Goal: Task Accomplishment & Management: Manage account settings

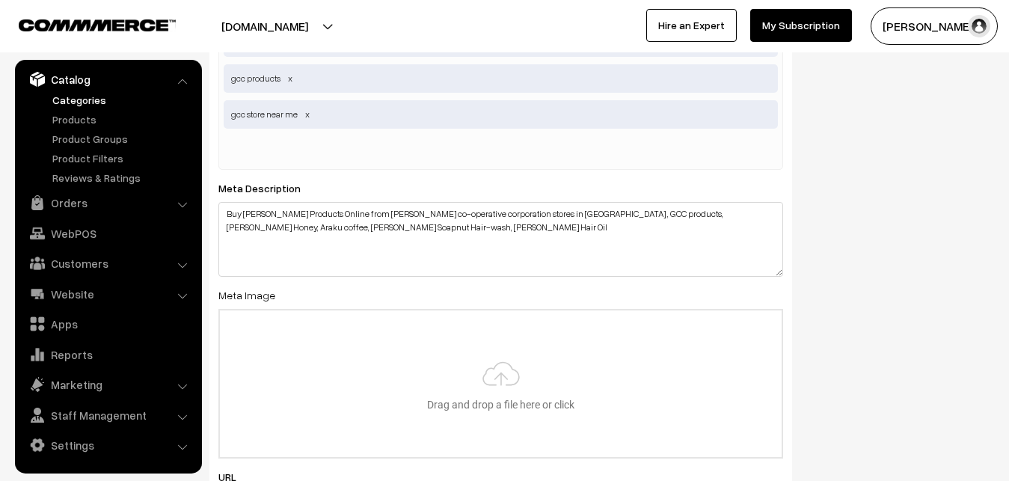
scroll to position [910, 0]
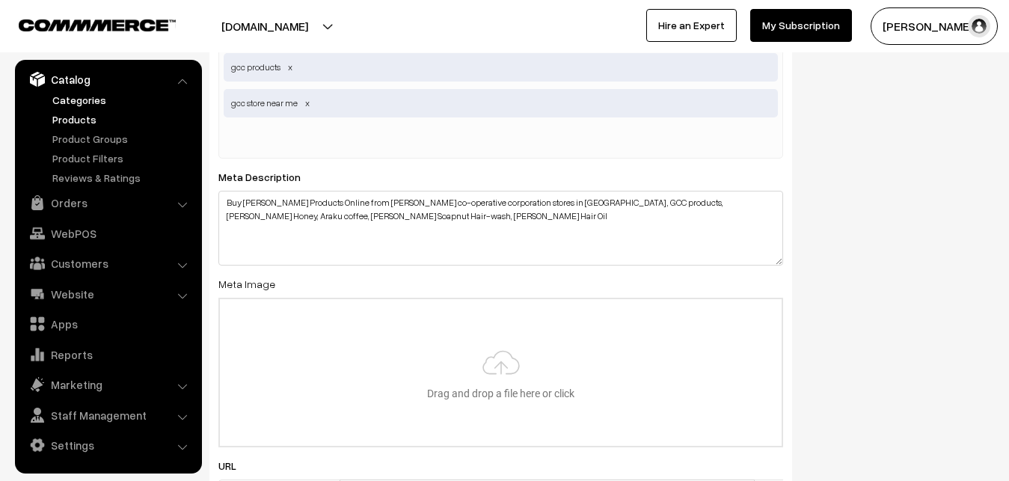
click at [65, 123] on link "Products" at bounding box center [123, 119] width 148 height 16
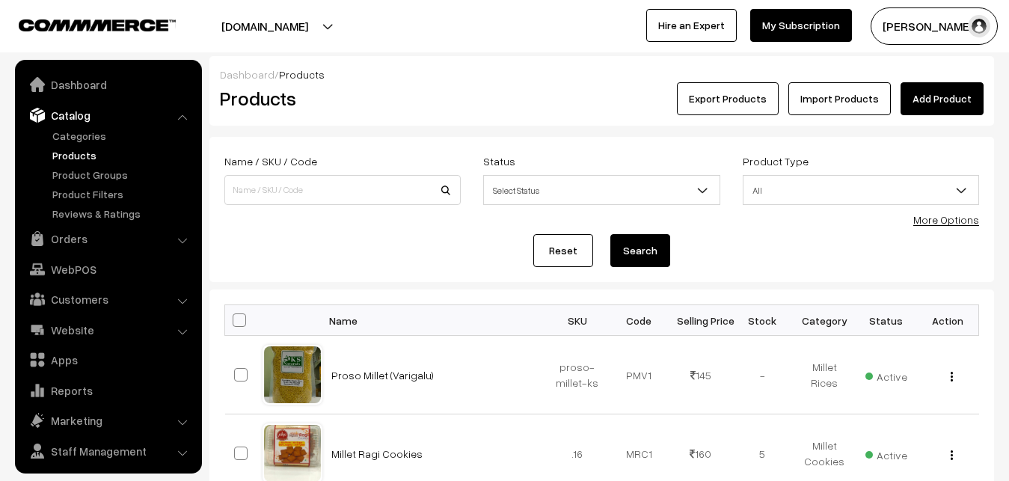
scroll to position [36, 0]
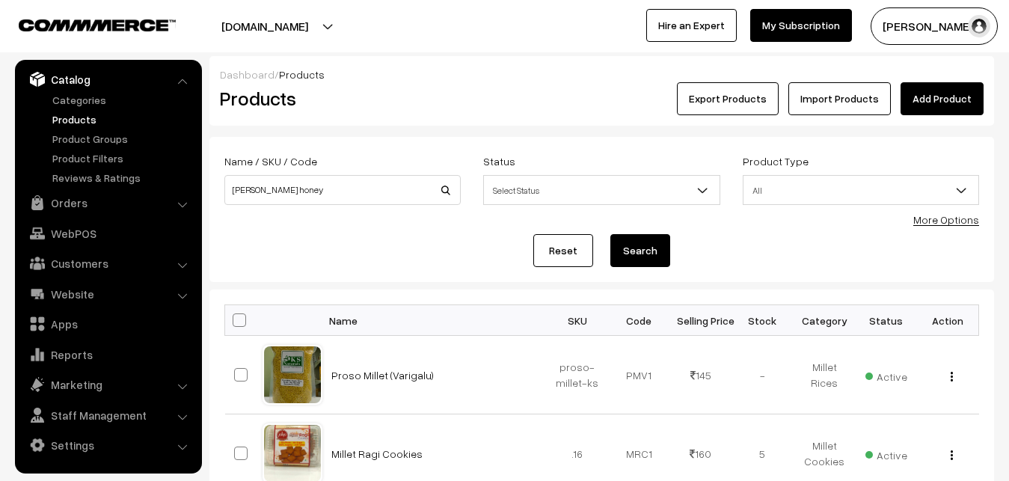
type input "[PERSON_NAME] honey"
click at [610, 234] on button "Search" at bounding box center [640, 250] width 60 height 33
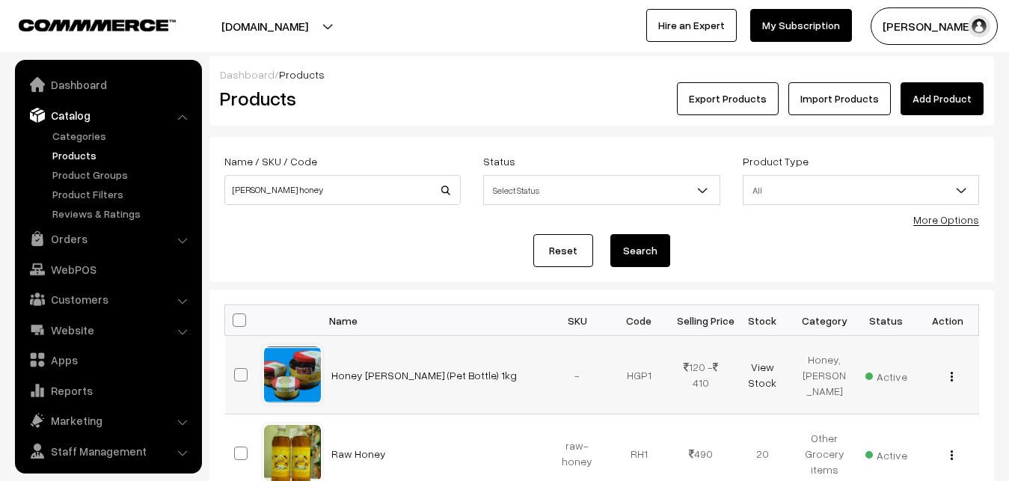
scroll to position [36, 0]
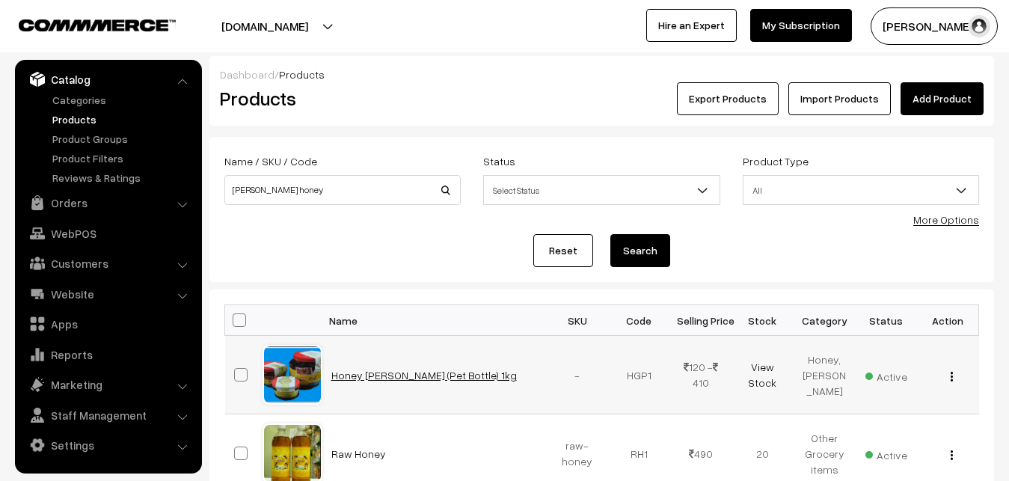
click at [401, 375] on link "Honey Girijan (Pet Bottle) 1kg" at bounding box center [423, 375] width 185 height 13
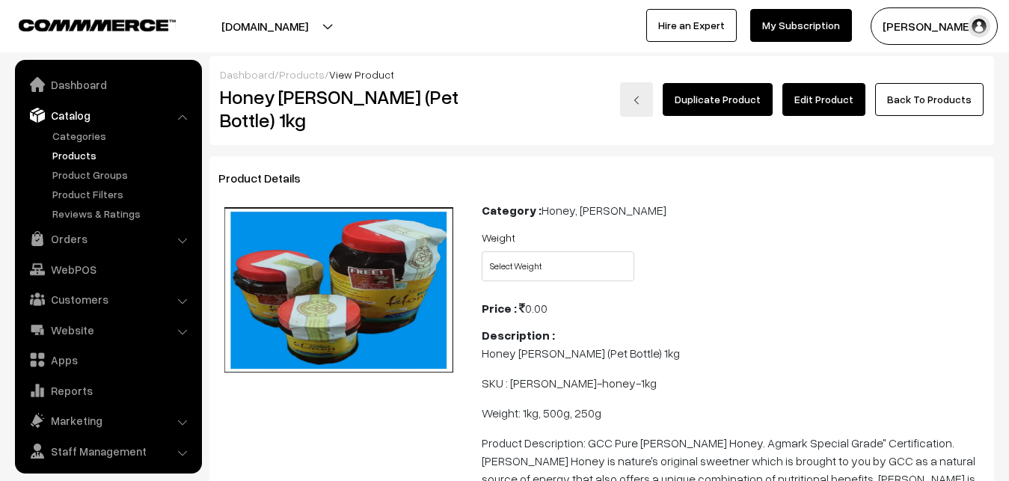
scroll to position [36, 0]
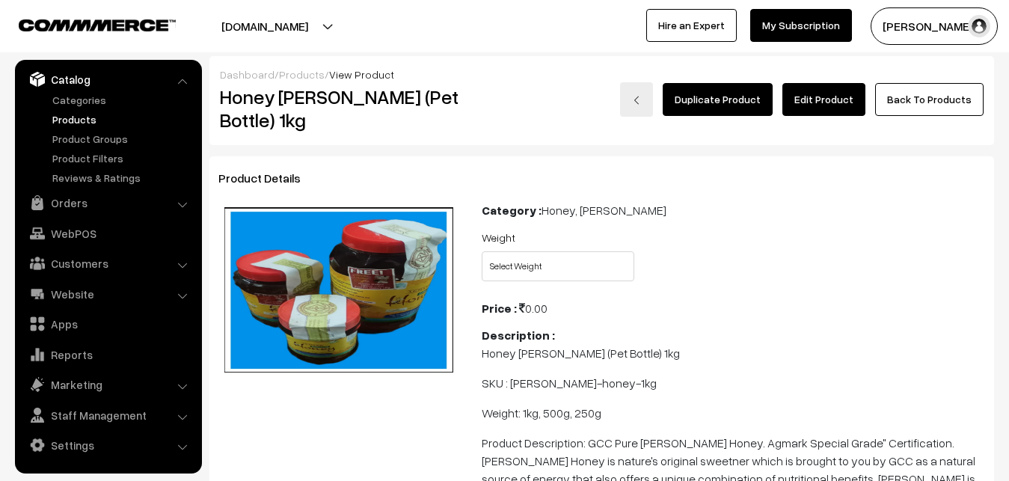
click at [832, 101] on link "Edit Product" at bounding box center [823, 99] width 83 height 33
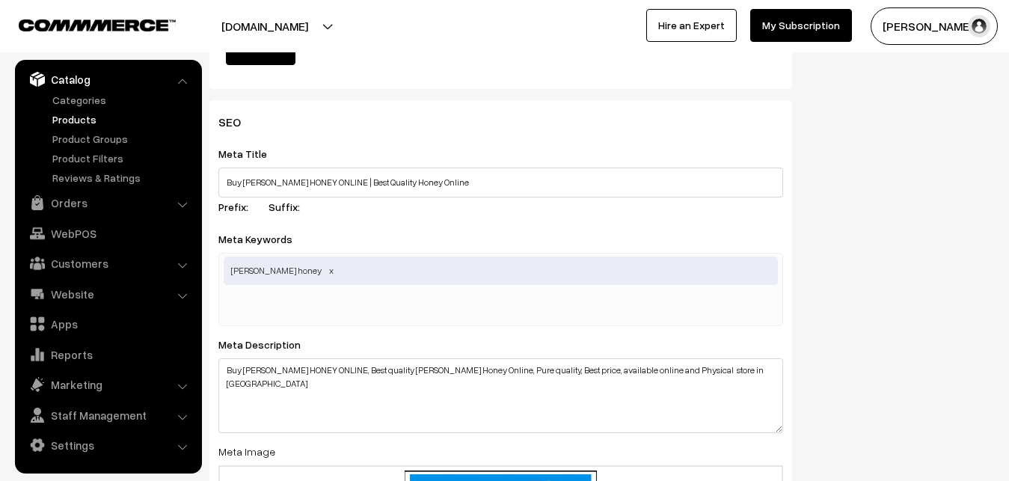
scroll to position [639, 0]
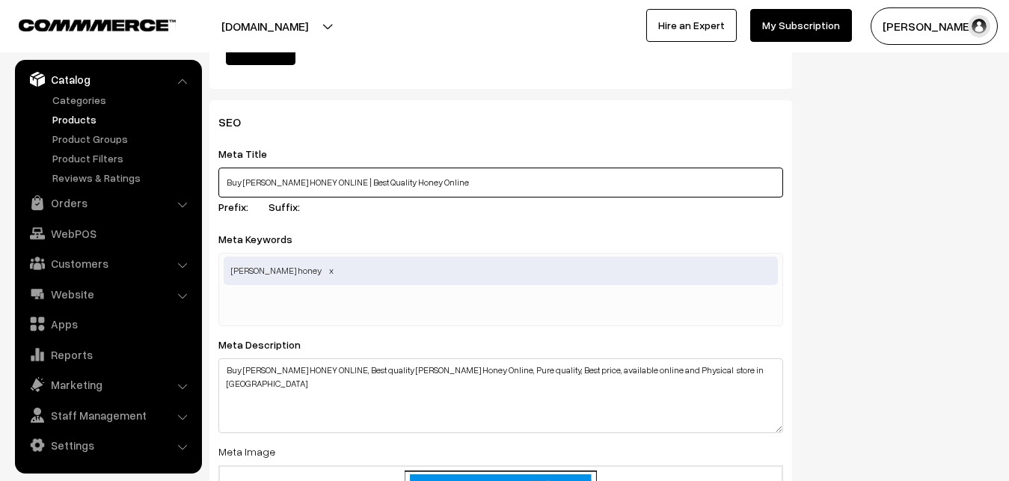
drag, startPoint x: 346, startPoint y: 182, endPoint x: 391, endPoint y: 185, distance: 45.0
click at [391, 185] on input "Buy AP GIRIJAN HONEY ONLINE | Best Quality Honey Online" at bounding box center [500, 182] width 564 height 30
click at [462, 183] on input "Buy AP GIRIJAN HONEY ONLINE | GCC Honey Online" at bounding box center [500, 182] width 564 height 30
drag, startPoint x: 394, startPoint y: 179, endPoint x: 419, endPoint y: 184, distance: 25.2
click at [419, 184] on input "Buy AP GIRIJAN HONEY ONLINE | GCC Honey Online" at bounding box center [500, 182] width 564 height 30
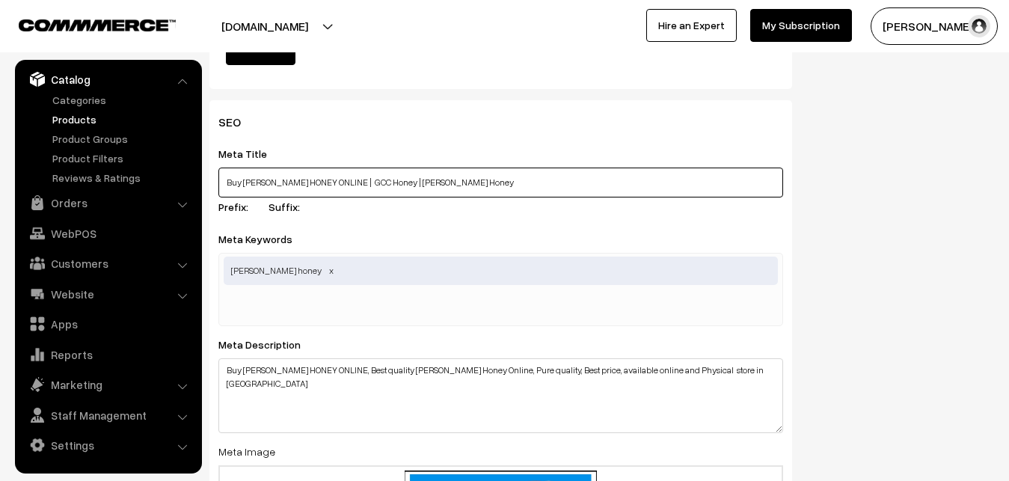
type input "Buy AP GIRIJAN HONEY ONLINE | GCC Honey | Girijan Honey"
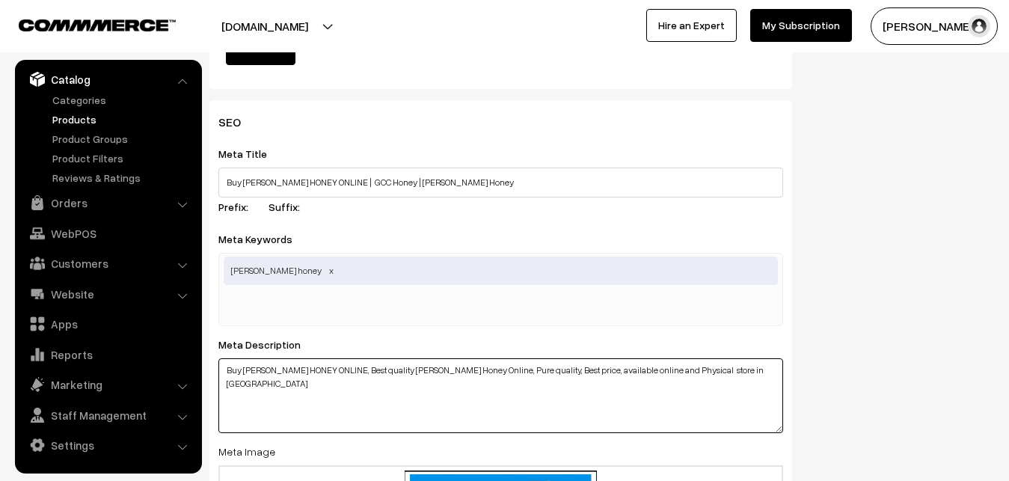
drag, startPoint x: 466, startPoint y: 372, endPoint x: 501, endPoint y: 373, distance: 35.2
click at [501, 373] on textarea "Buy AP GIRIJAN HONEY ONLINE, Best quality Girijan Honey Online, Pure quality, B…" at bounding box center [500, 395] width 564 height 75
drag, startPoint x: 514, startPoint y: 370, endPoint x: 552, endPoint y: 370, distance: 38.1
click at [552, 370] on textarea "Buy AP GIRIJAN HONEY ONLINE, Best quality Girijan Honey Online, Pure quality, B…" at bounding box center [500, 395] width 564 height 75
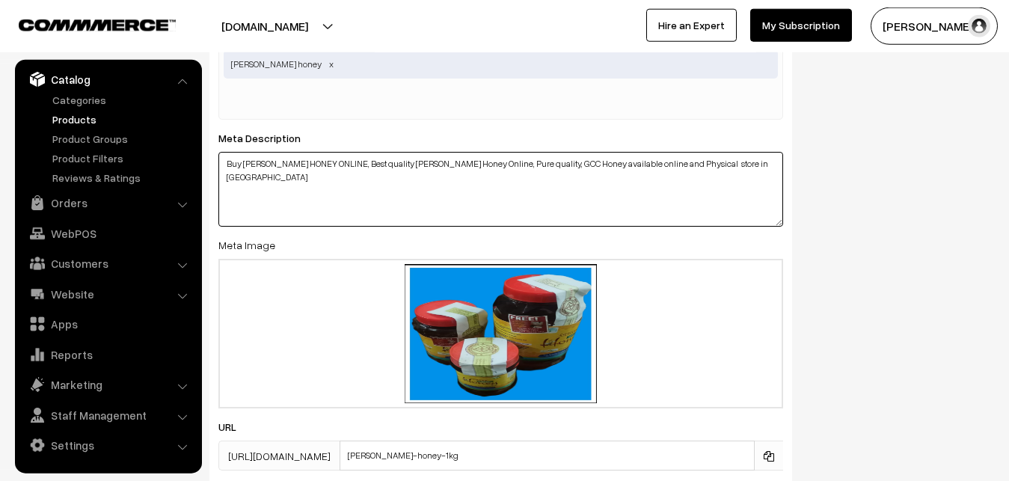
scroll to position [1972, 0]
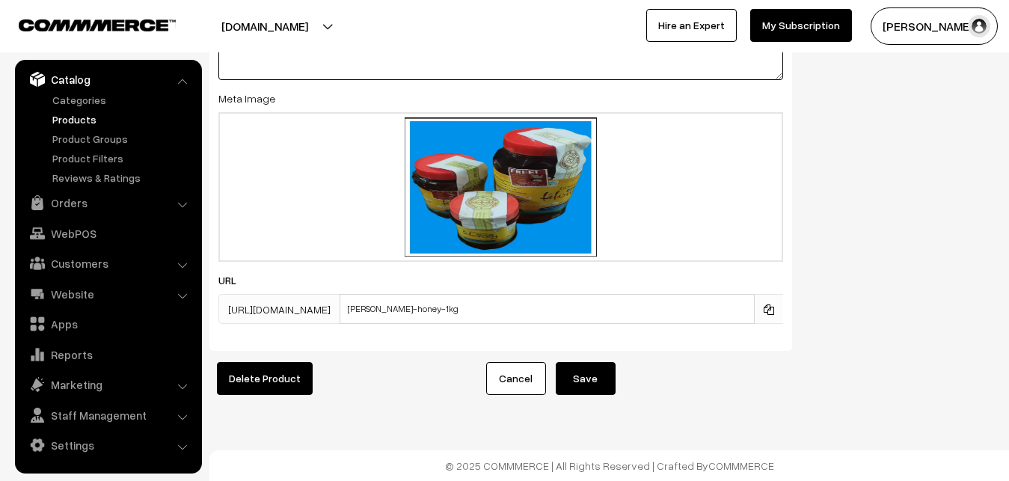
type textarea "Buy AP GIRIJAN HONEY ONLINE, Best quality Girijan Honey Online, Pure quality, G…"
click at [590, 387] on button "Save" at bounding box center [585, 378] width 60 height 33
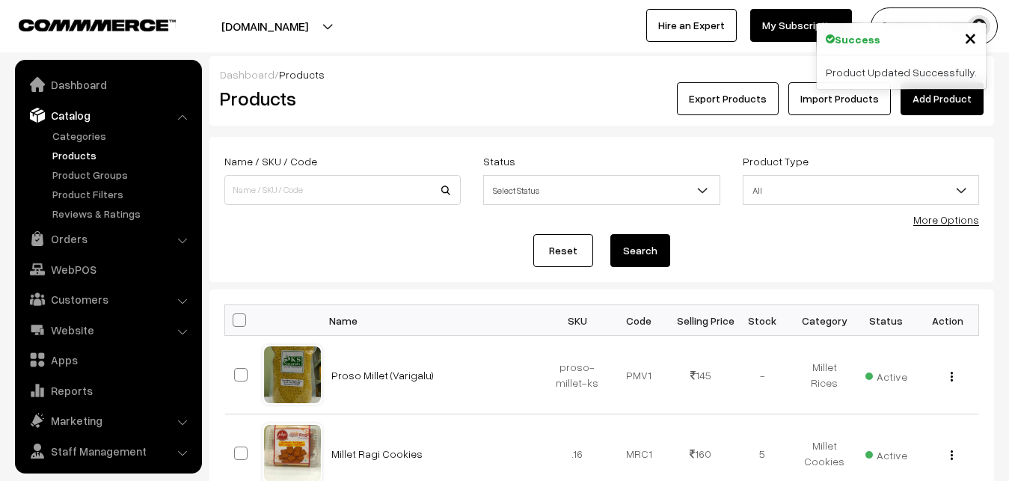
scroll to position [36, 0]
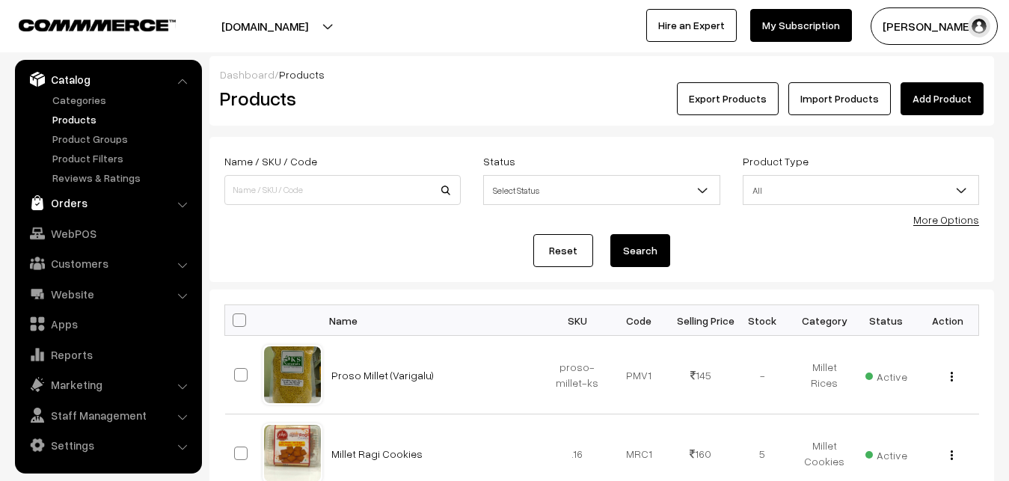
click at [70, 200] on link "Orders" at bounding box center [108, 202] width 178 height 27
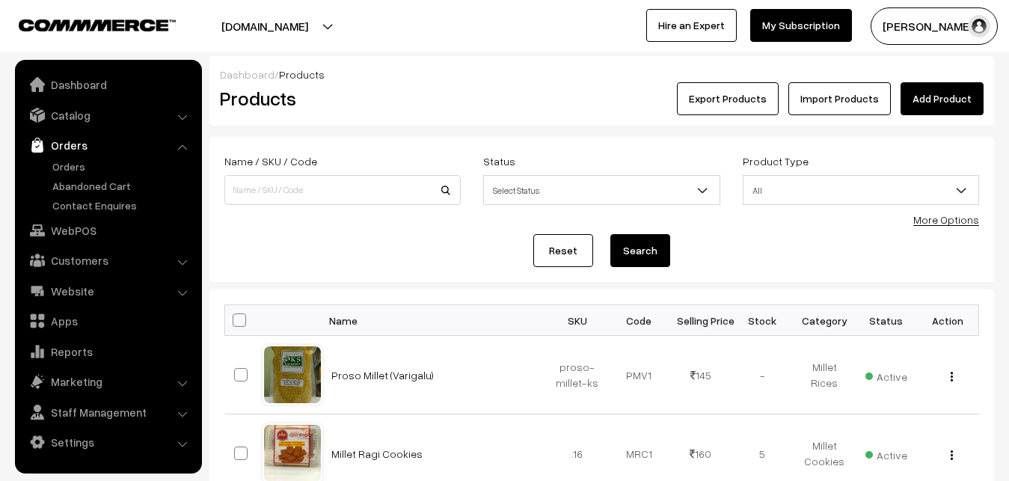
scroll to position [0, 0]
click at [102, 120] on link "Catalog" at bounding box center [108, 115] width 178 height 27
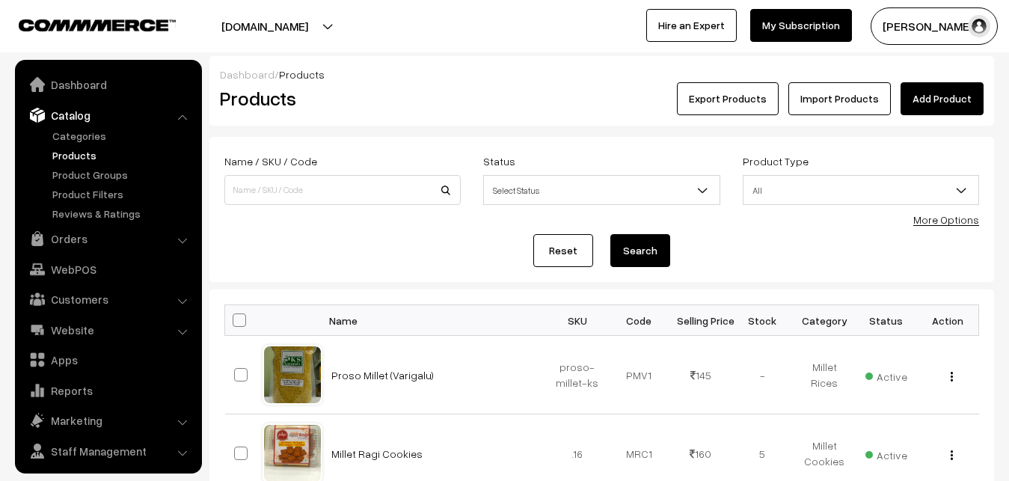
click at [72, 154] on link "Products" at bounding box center [123, 155] width 148 height 16
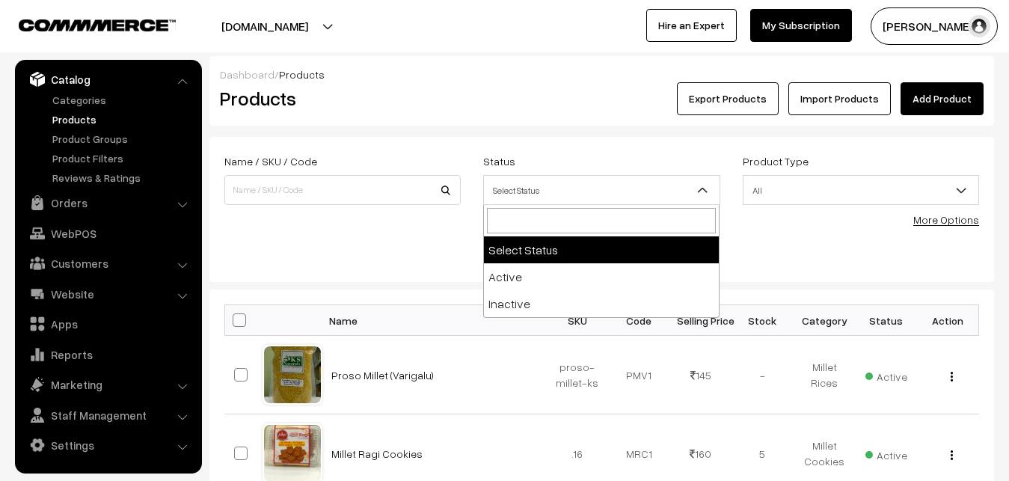
click at [610, 192] on span "Select Status" at bounding box center [601, 190] width 235 height 26
click at [940, 215] on link "More Options" at bounding box center [946, 219] width 66 height 13
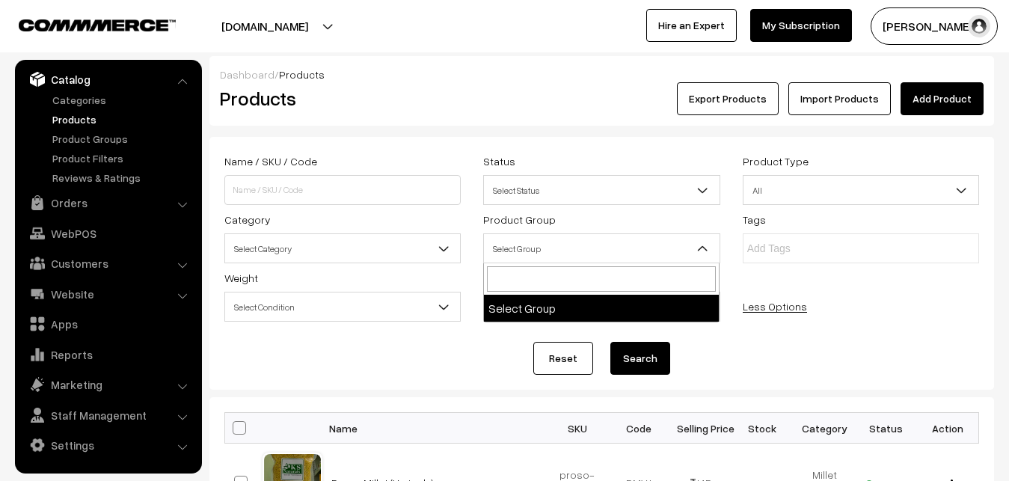
click at [695, 247] on span "Select Group" at bounding box center [601, 249] width 235 height 26
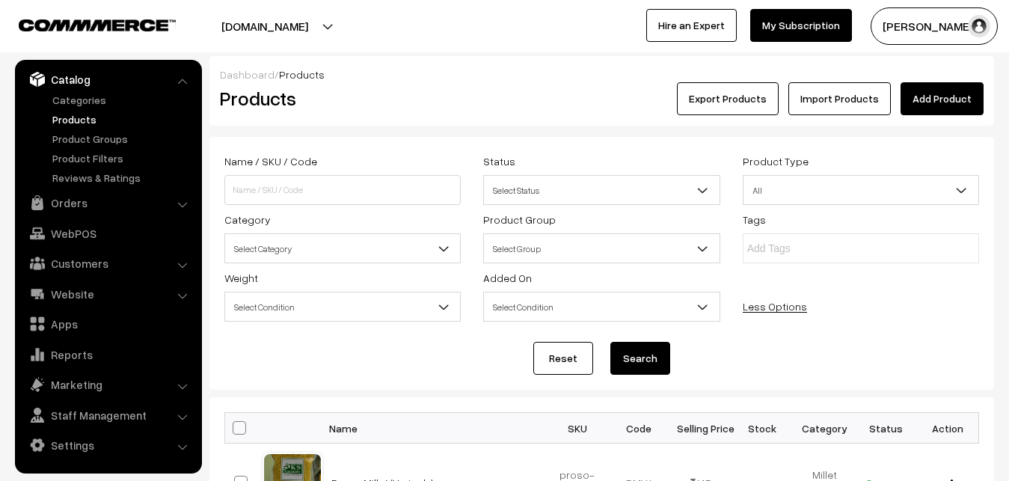
click at [416, 245] on span "Select Category" at bounding box center [342, 249] width 235 height 26
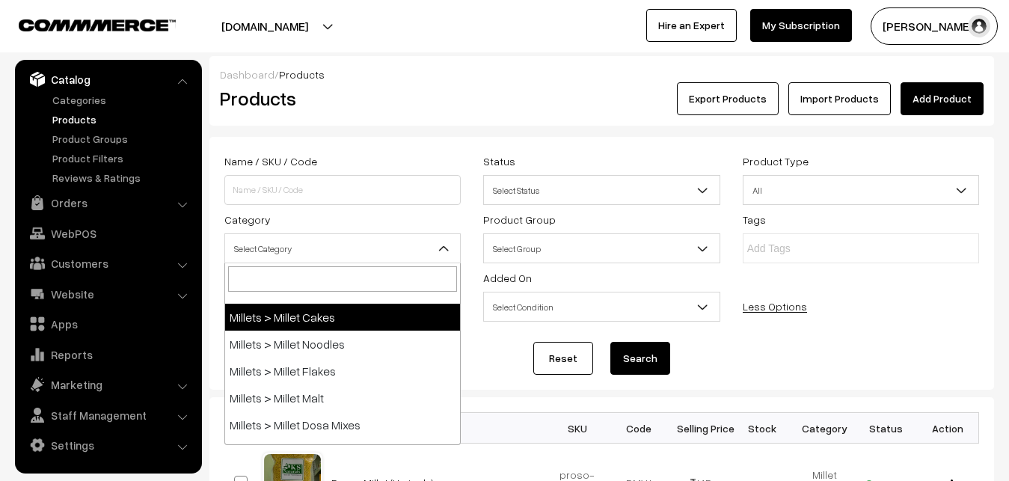
scroll to position [90, 0]
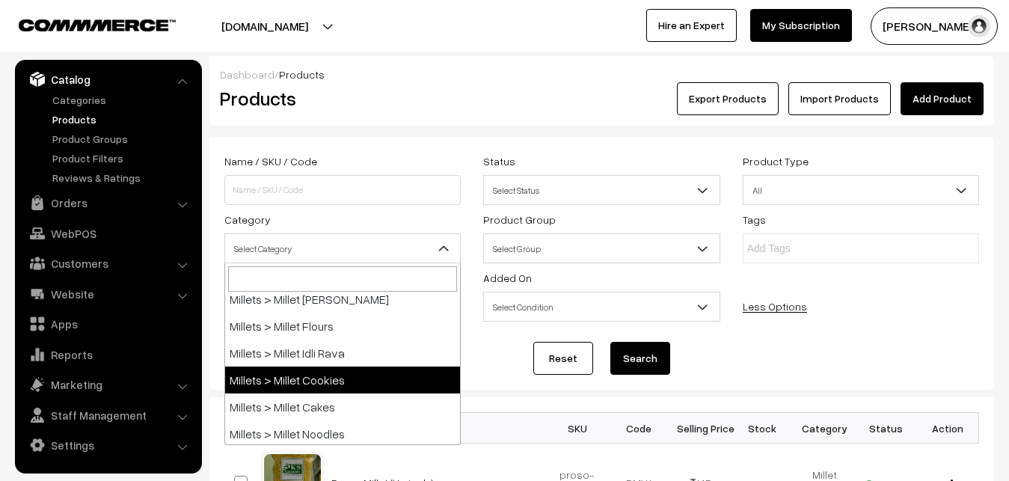
select select "10"
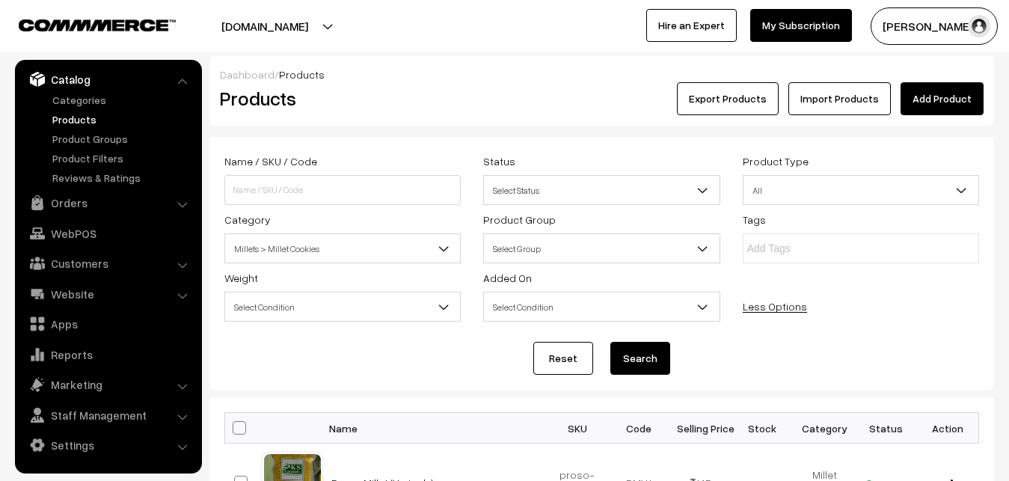
click at [649, 357] on button "Search" at bounding box center [640, 358] width 60 height 33
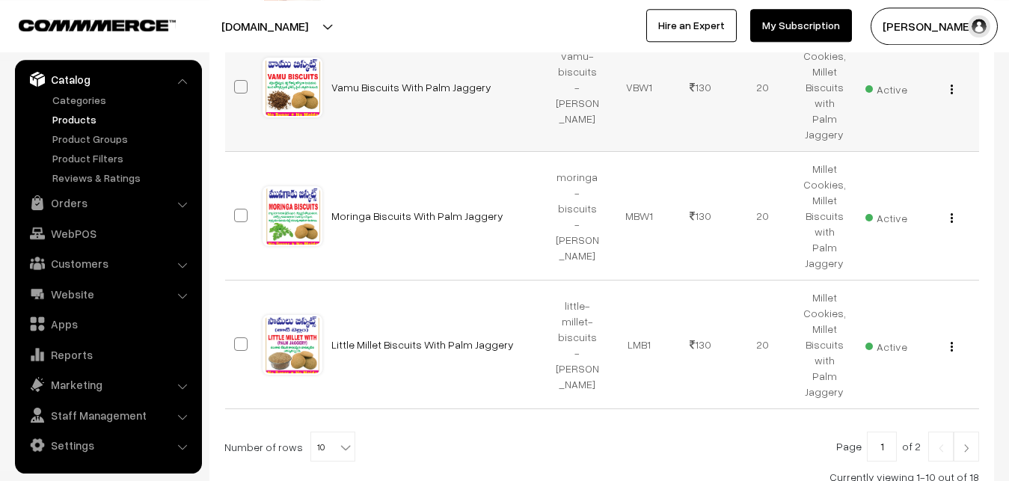
scroll to position [991, 0]
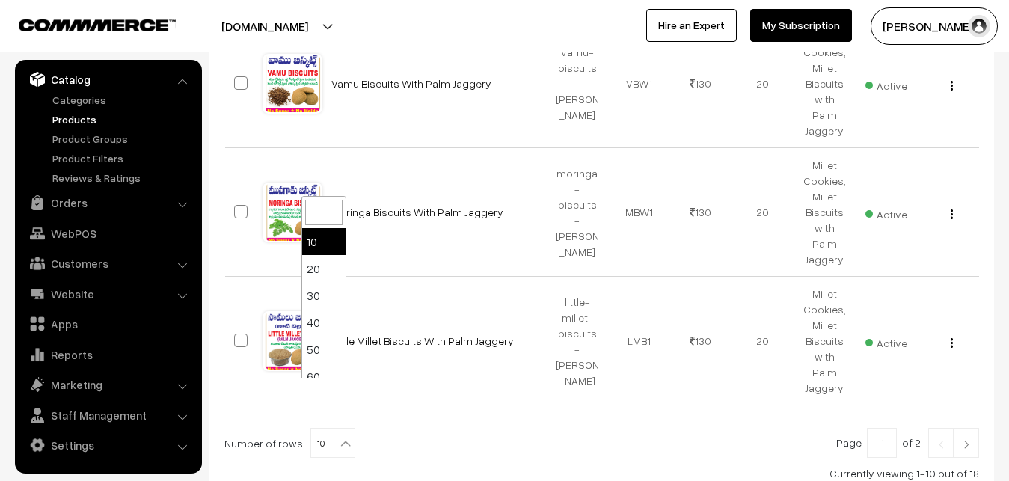
click at [338, 436] on b at bounding box center [345, 443] width 15 height 15
select select "100"
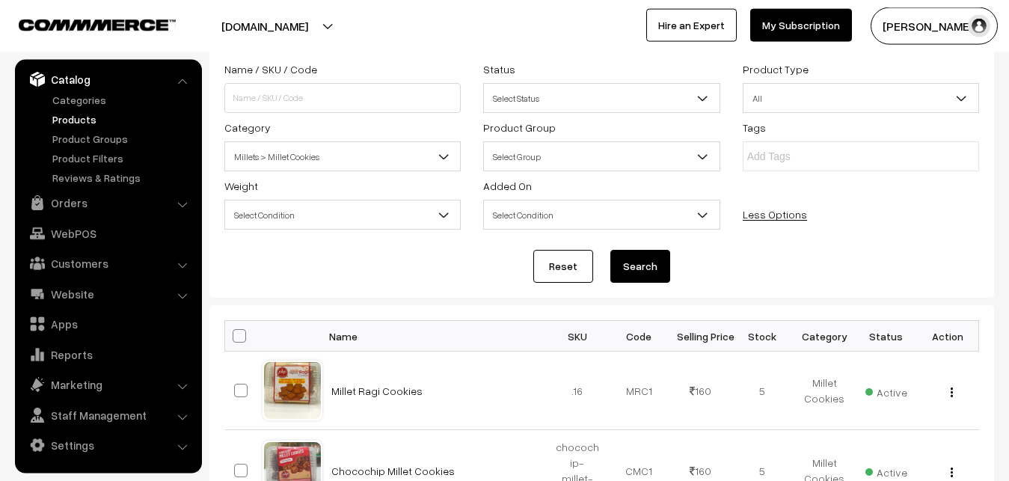
scroll to position [153, 0]
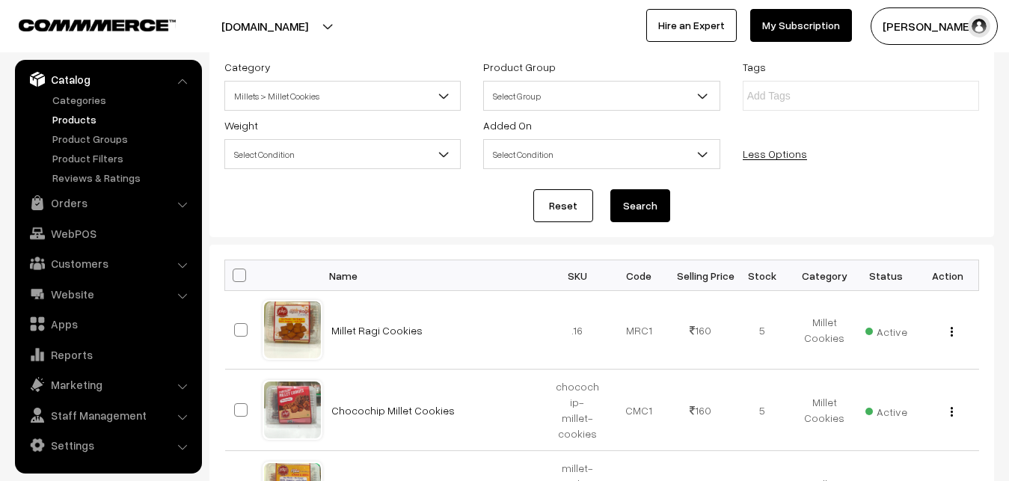
click at [236, 282] on span at bounding box center [239, 274] width 13 height 13
click at [235, 280] on input "checkbox" at bounding box center [230, 275] width 10 height 10
checkbox input "true"
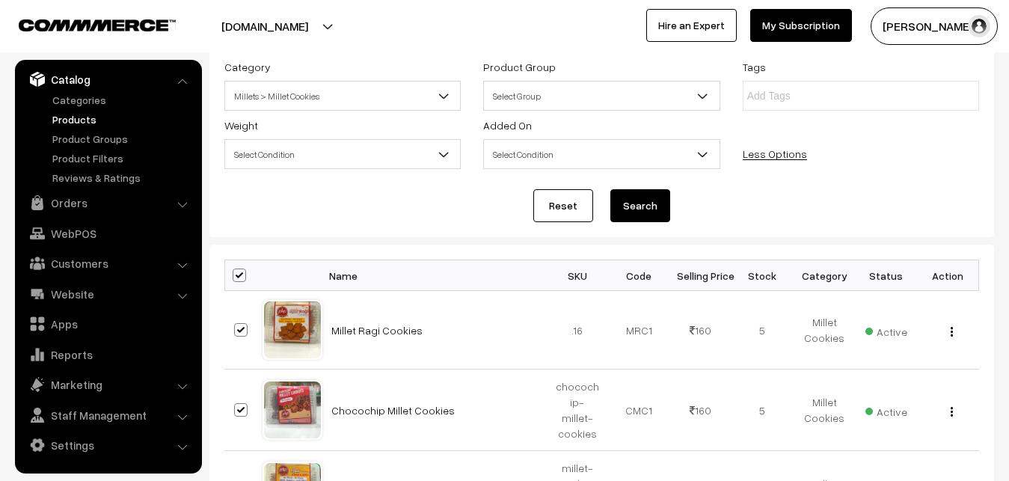
checkbox input "true"
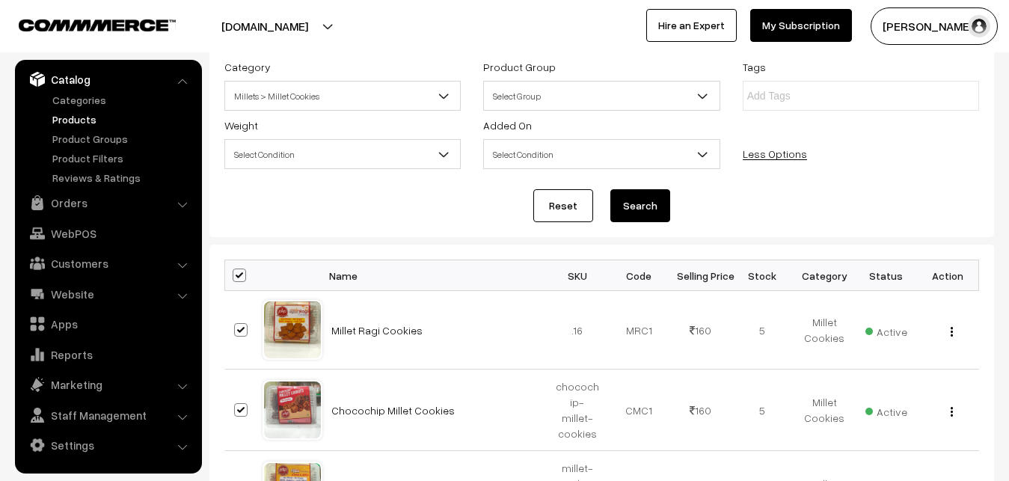
checkbox input "true"
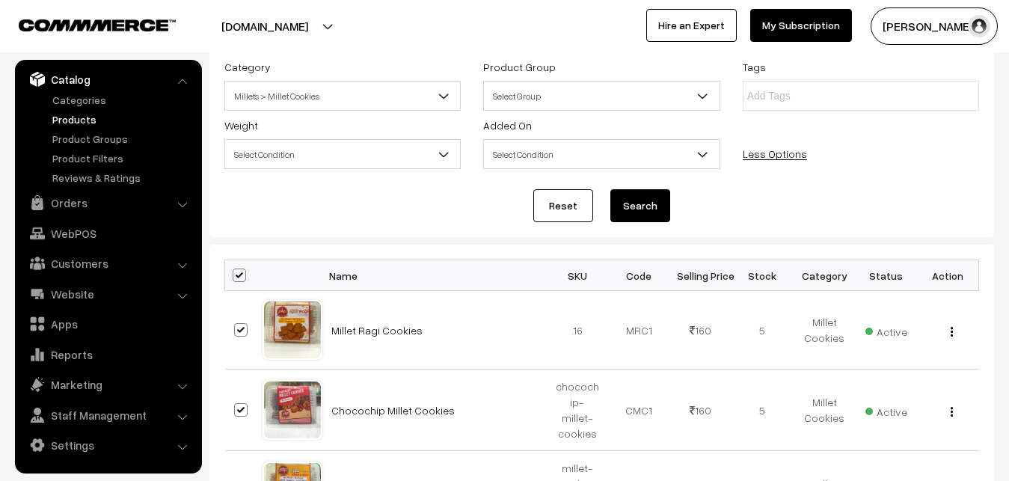
checkbox input "true"
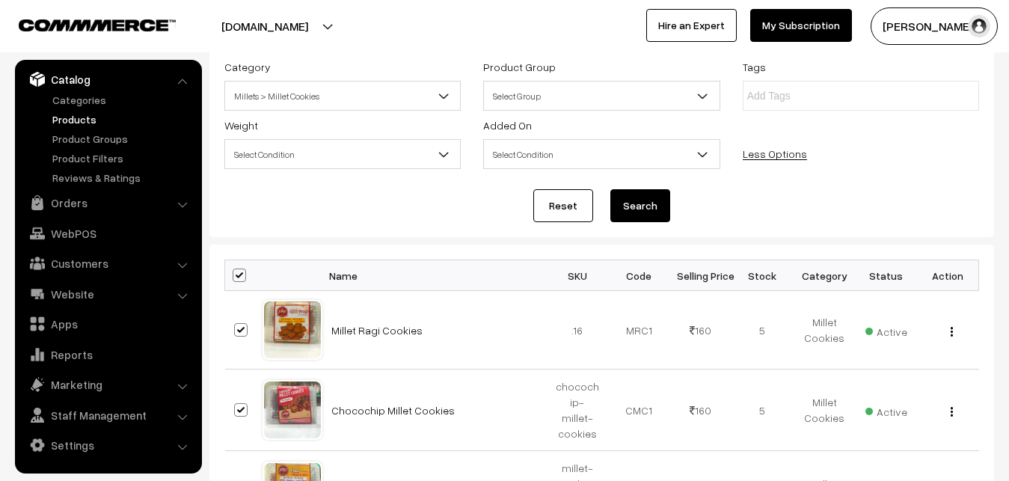
checkbox input "true"
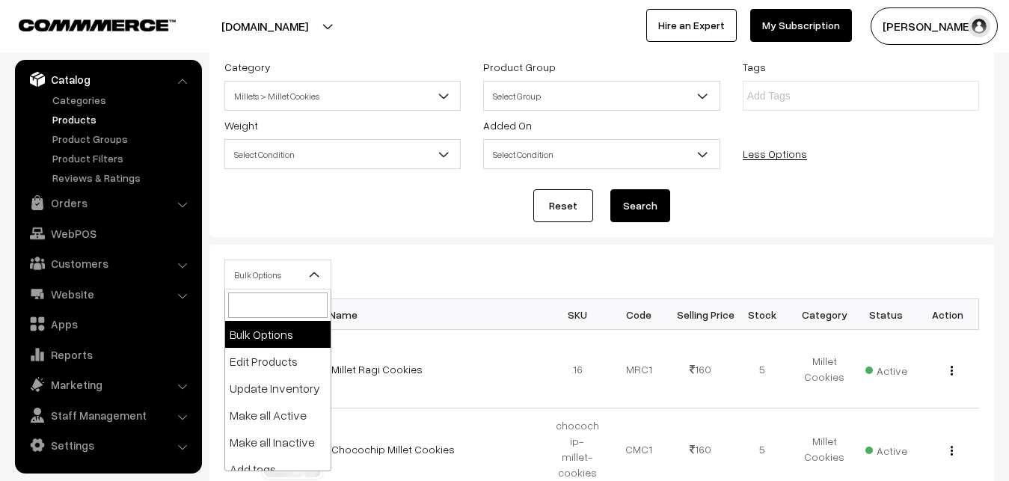
click at [301, 271] on span "Bulk Options" at bounding box center [277, 275] width 105 height 26
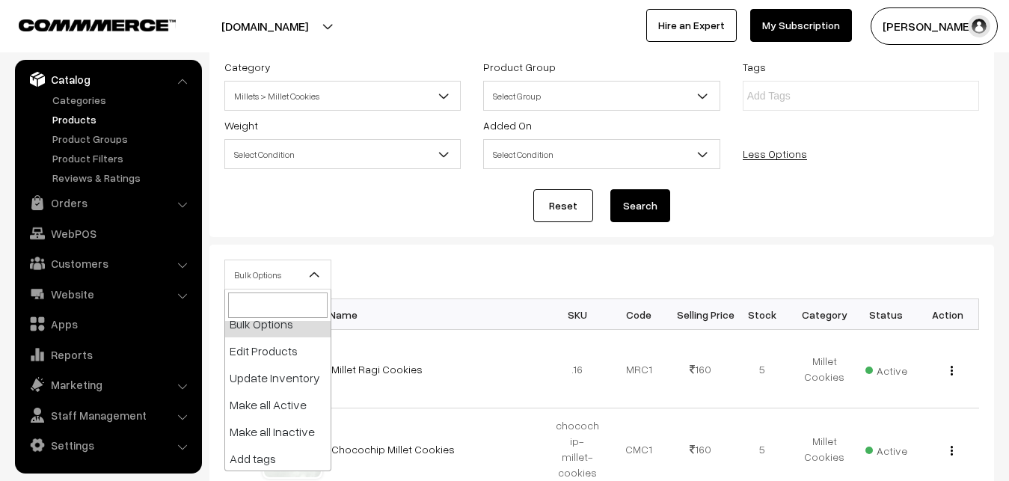
scroll to position [6, 0]
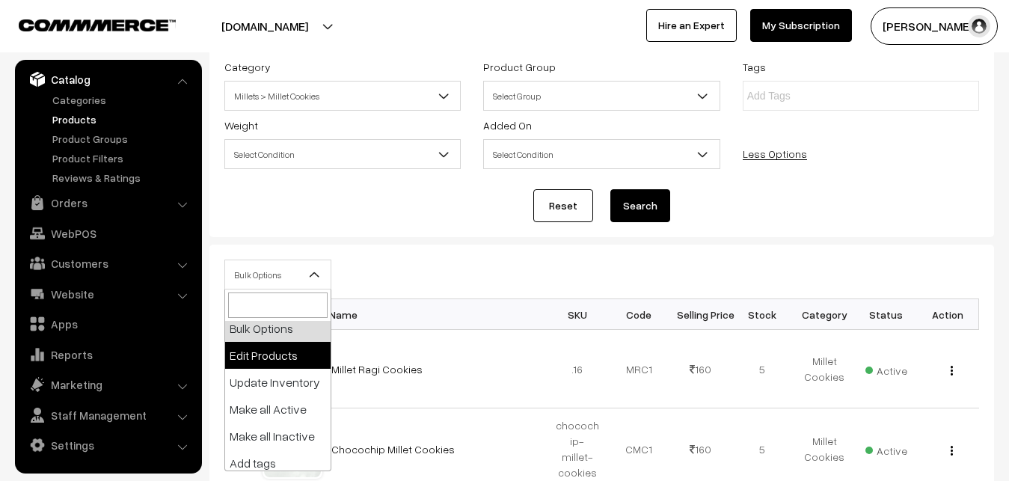
select select "editProduct"
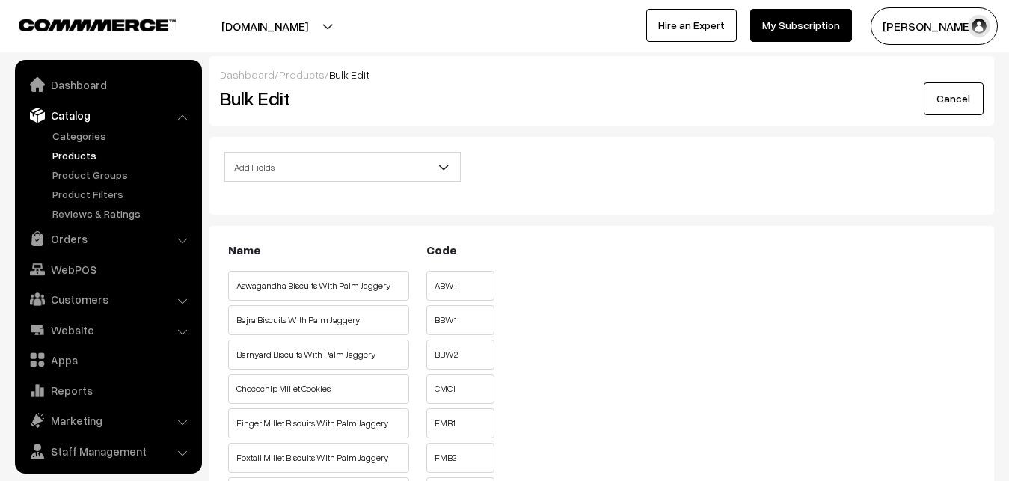
scroll to position [36, 0]
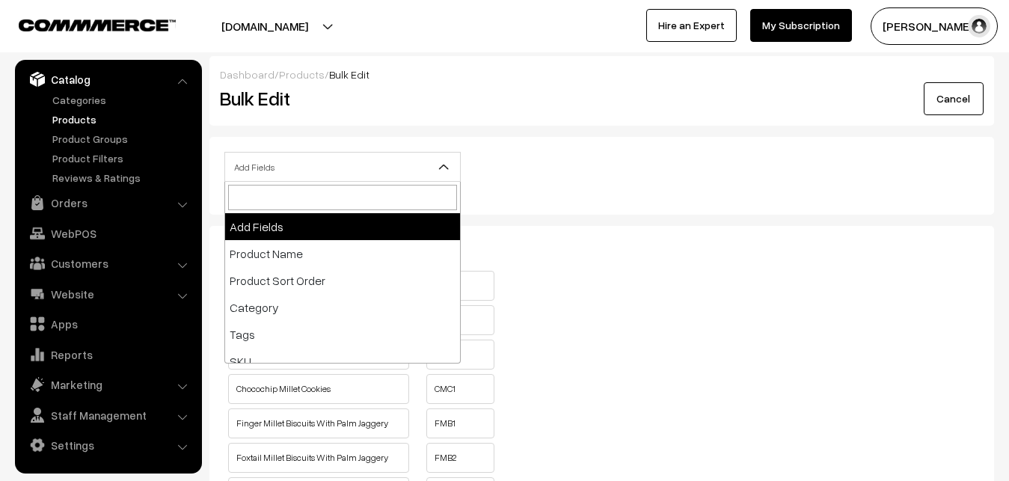
click at [446, 155] on span at bounding box center [449, 171] width 15 height 37
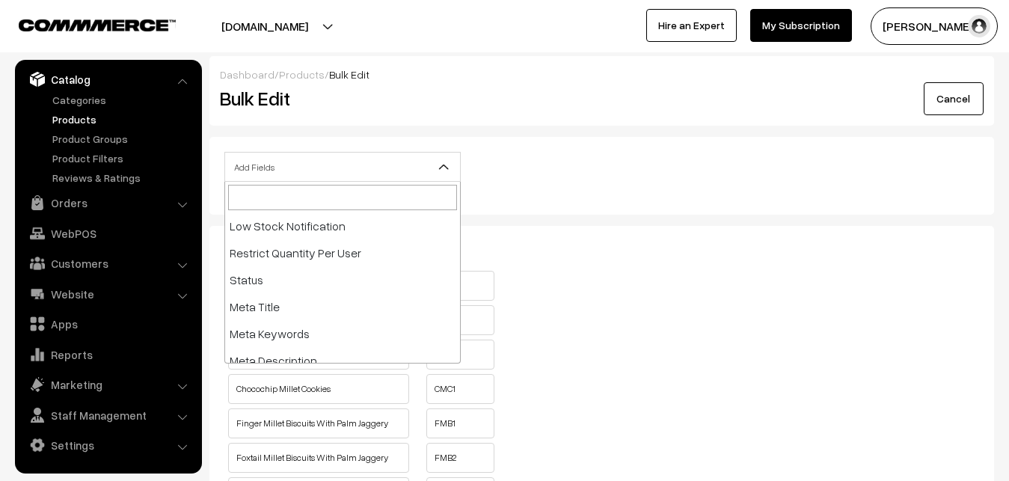
scroll to position [335, 0]
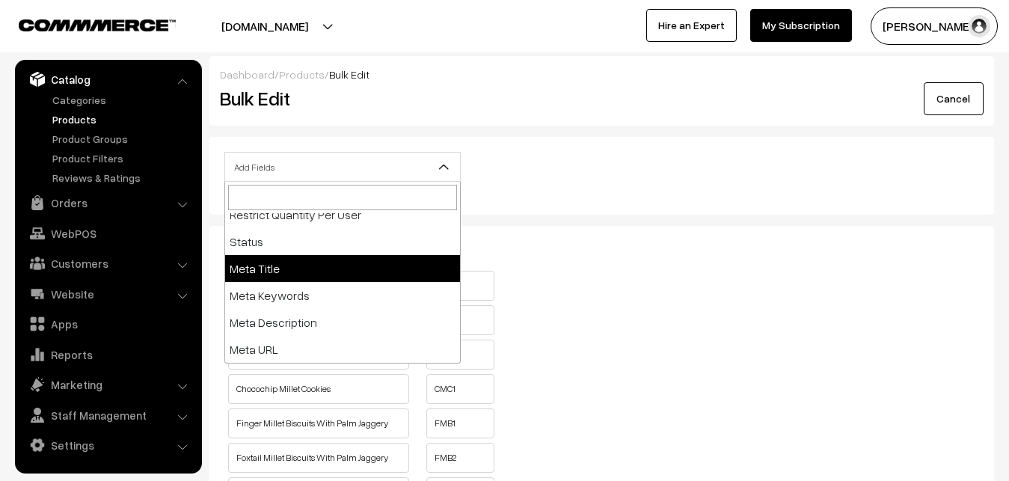
select select "meta-title"
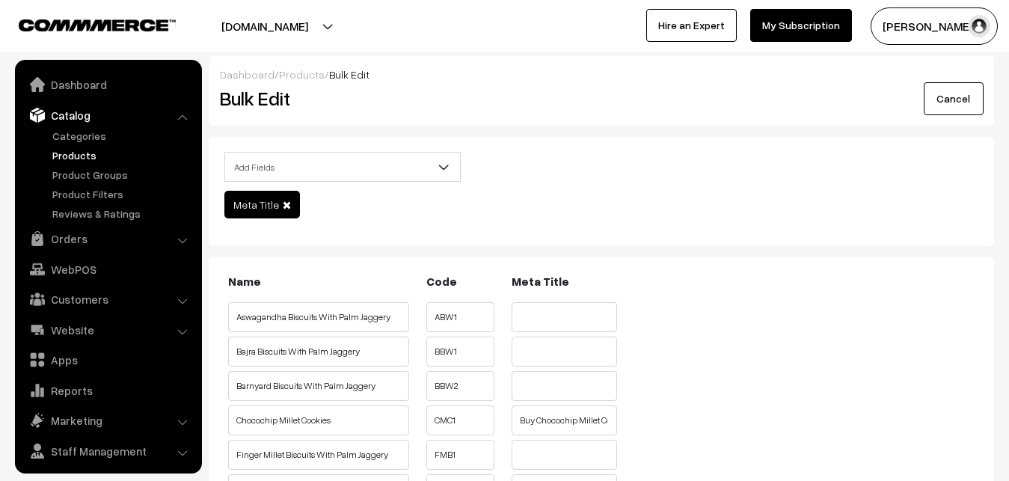
scroll to position [36, 0]
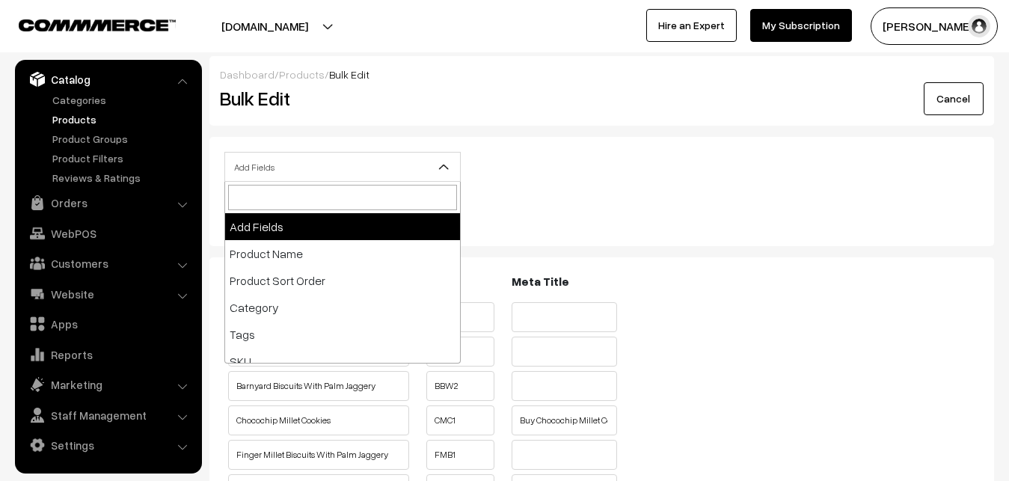
click at [441, 163] on b at bounding box center [443, 166] width 15 height 15
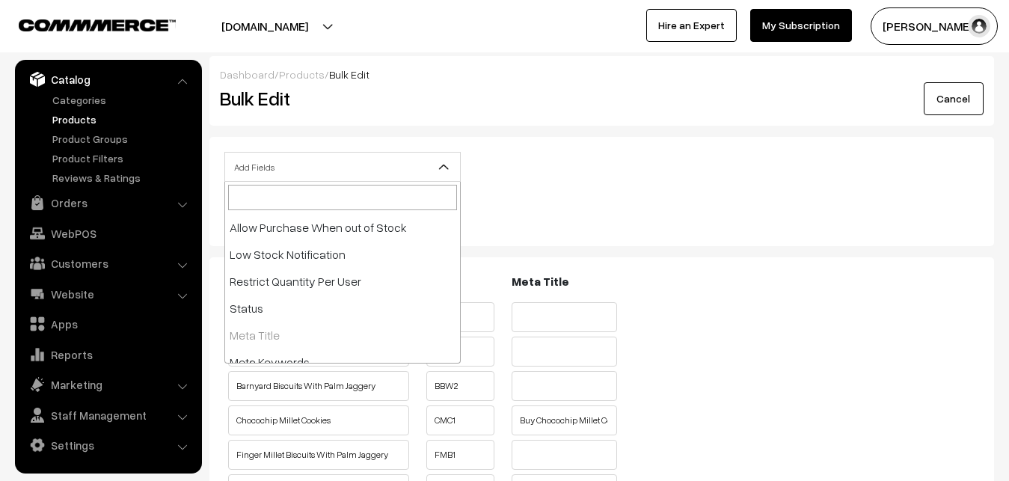
scroll to position [335, 0]
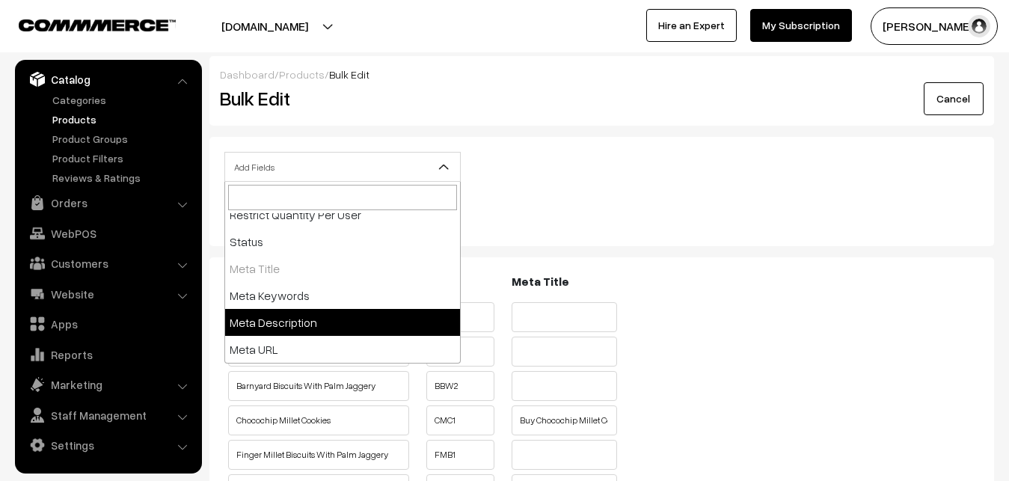
select select "meta-description"
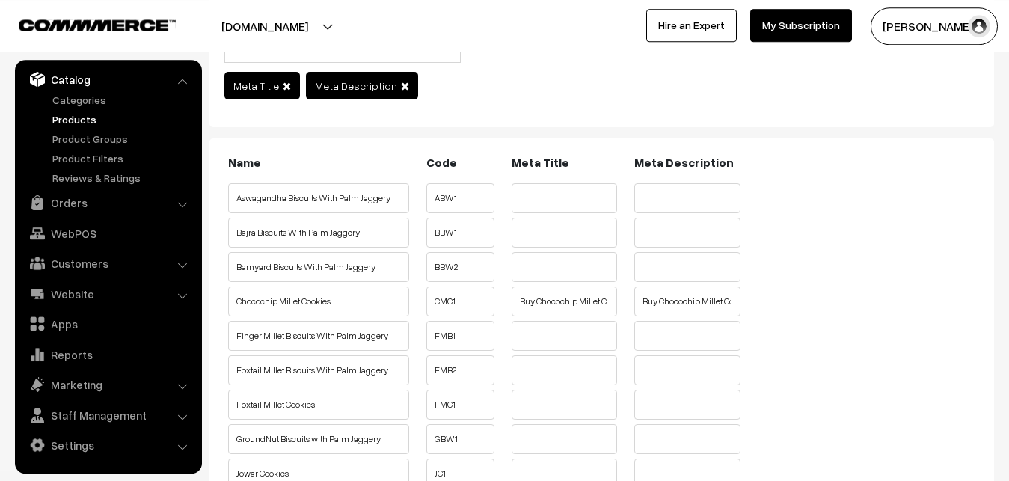
scroll to position [76, 0]
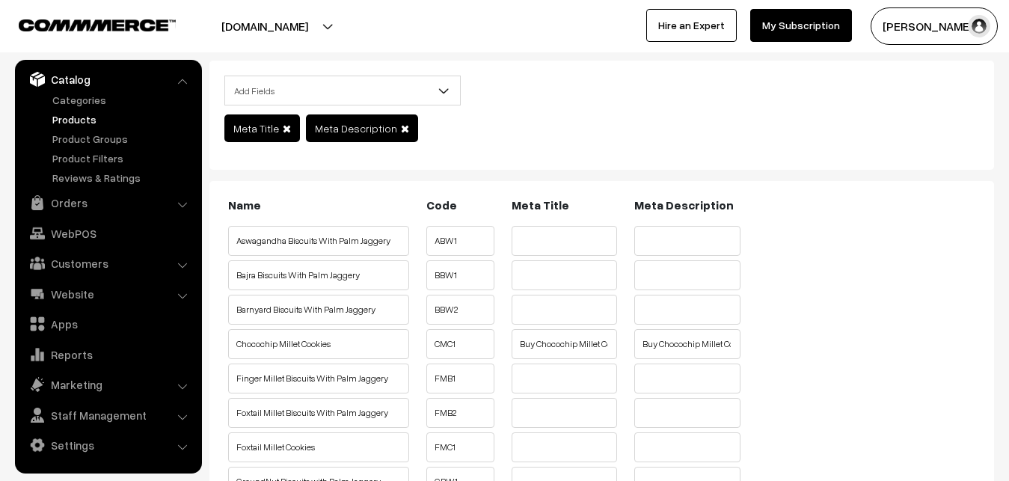
drag, startPoint x: 233, startPoint y: 241, endPoint x: 393, endPoint y: 239, distance: 160.0
click at [393, 239] on input "Aswagandha Biscuits With Palm Jaggery" at bounding box center [318, 241] width 181 height 30
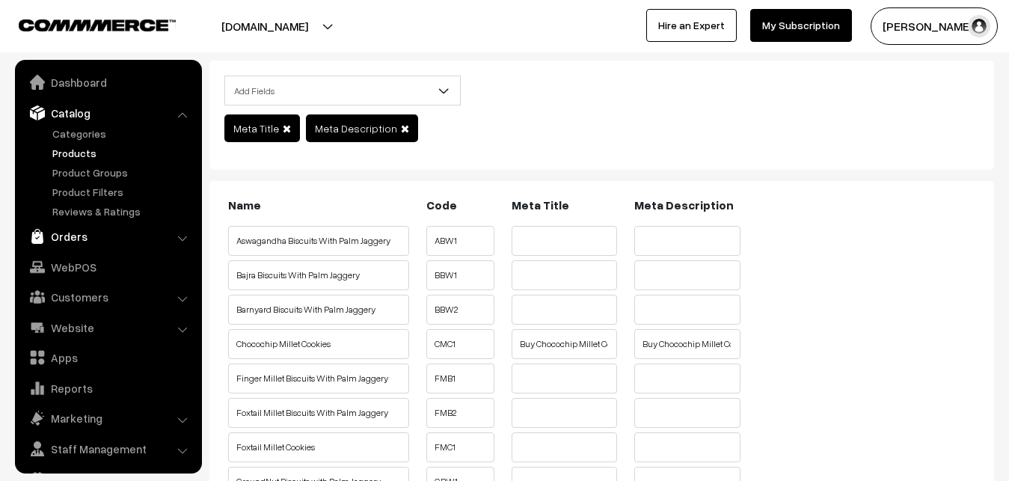
scroll to position [0, 0]
click at [72, 155] on link "Products" at bounding box center [123, 155] width 148 height 16
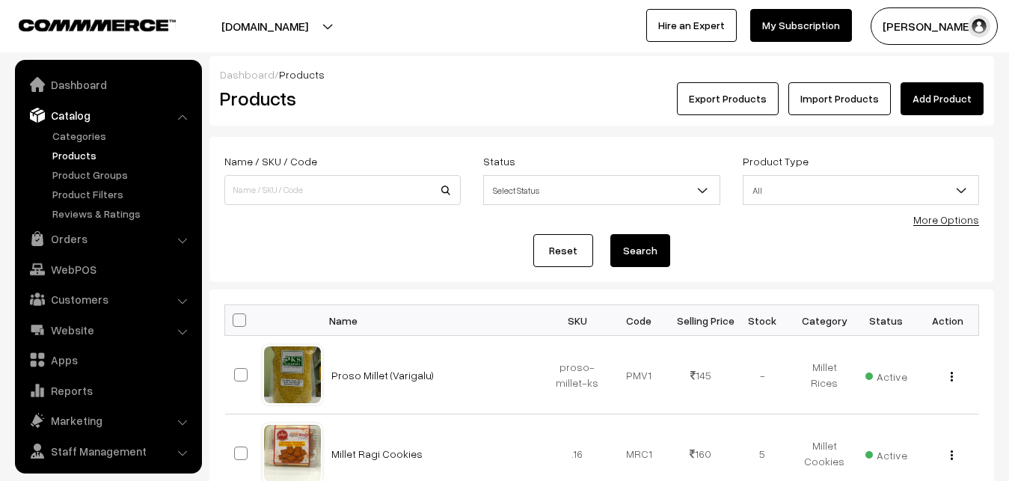
scroll to position [36, 0]
